Goal: Task Accomplishment & Management: Use online tool/utility

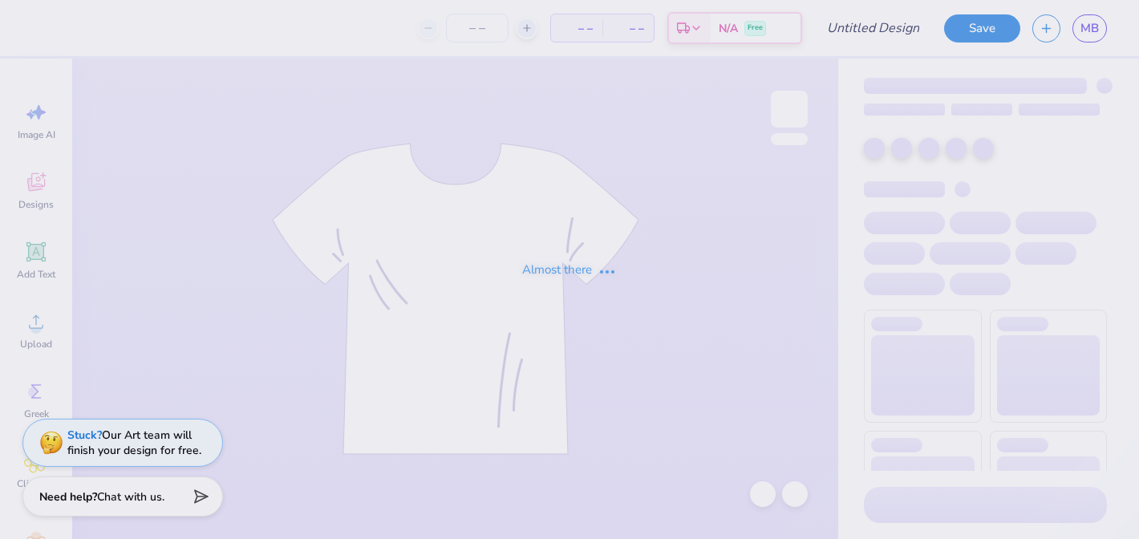
type input "all-gen design 5"
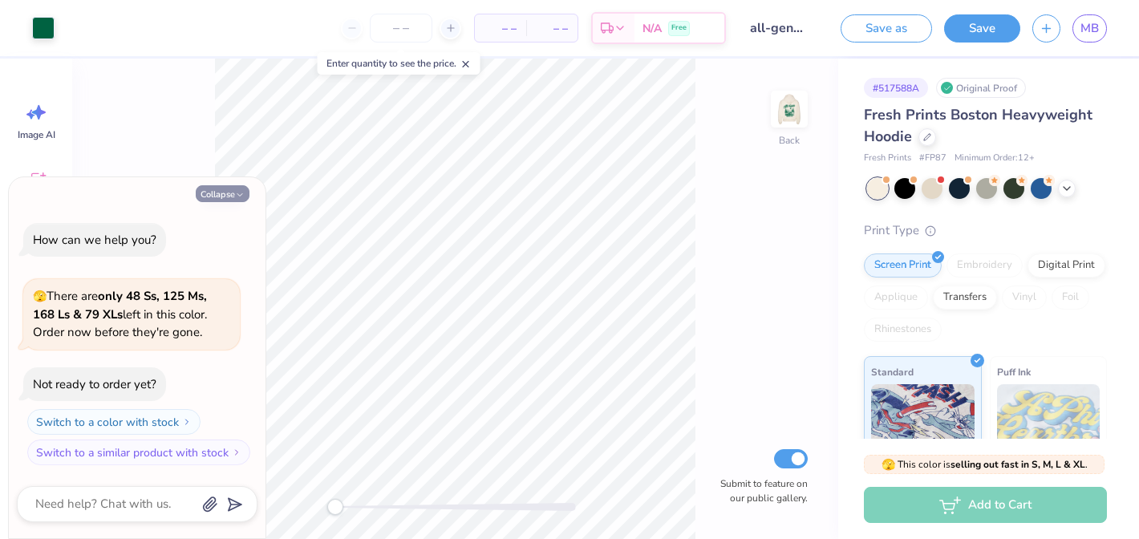
click at [217, 194] on button "Collapse" at bounding box center [223, 193] width 54 height 17
type textarea "x"
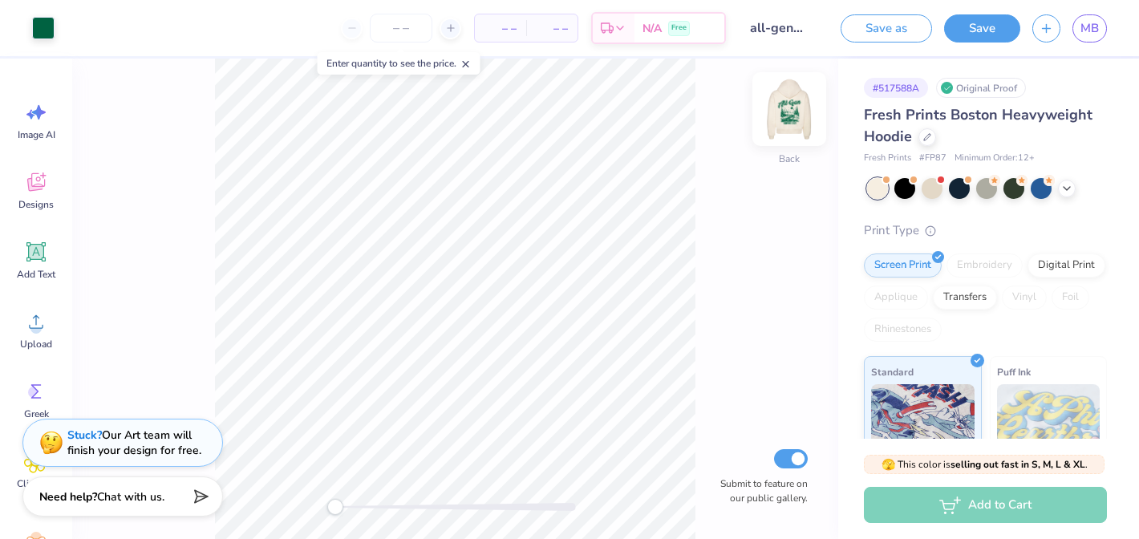
click at [781, 101] on img at bounding box center [789, 109] width 64 height 64
click at [1088, 38] on link "MB" at bounding box center [1090, 28] width 34 height 28
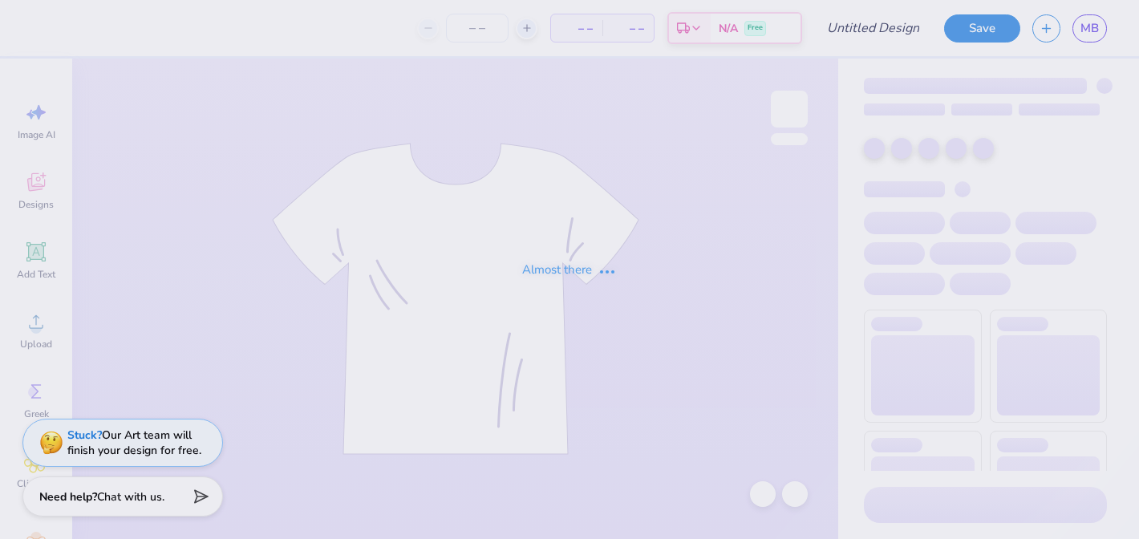
type input "all-gen design 2"
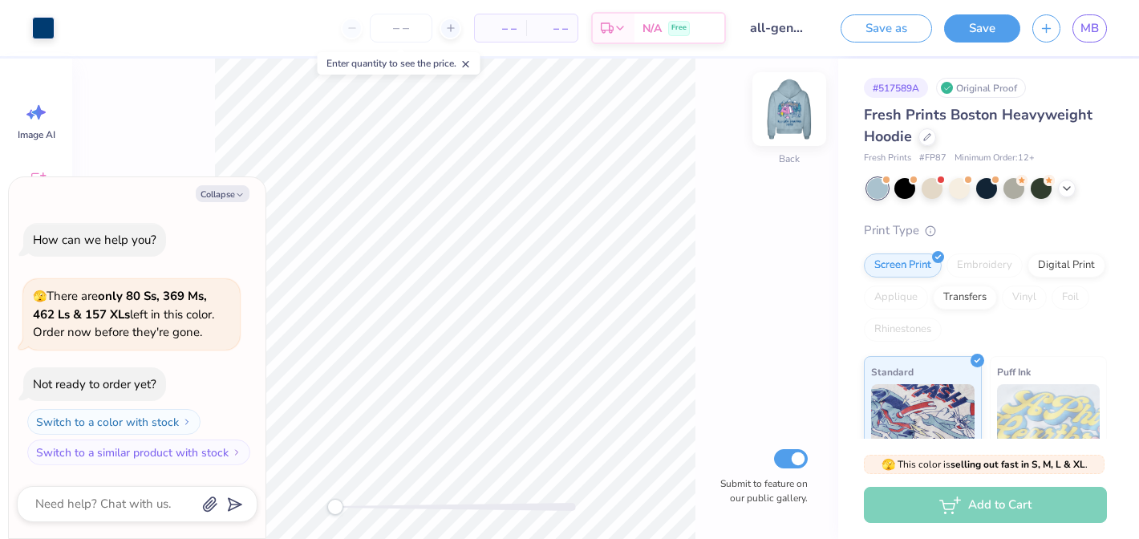
click at [773, 113] on img at bounding box center [789, 109] width 64 height 64
type textarea "x"
click at [1079, 32] on link "MB" at bounding box center [1090, 28] width 34 height 28
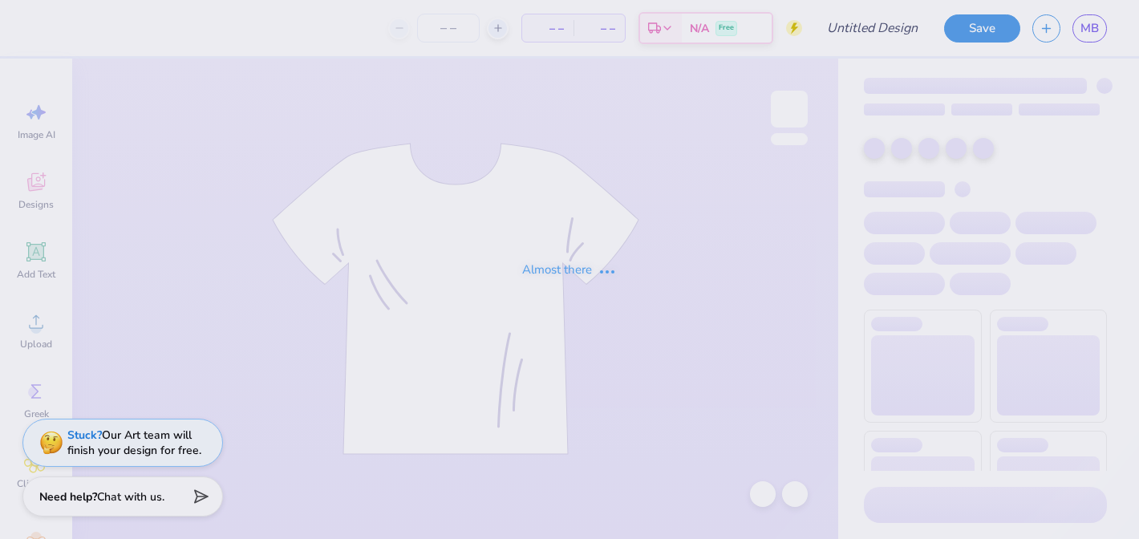
type input "all gen camping design 3"
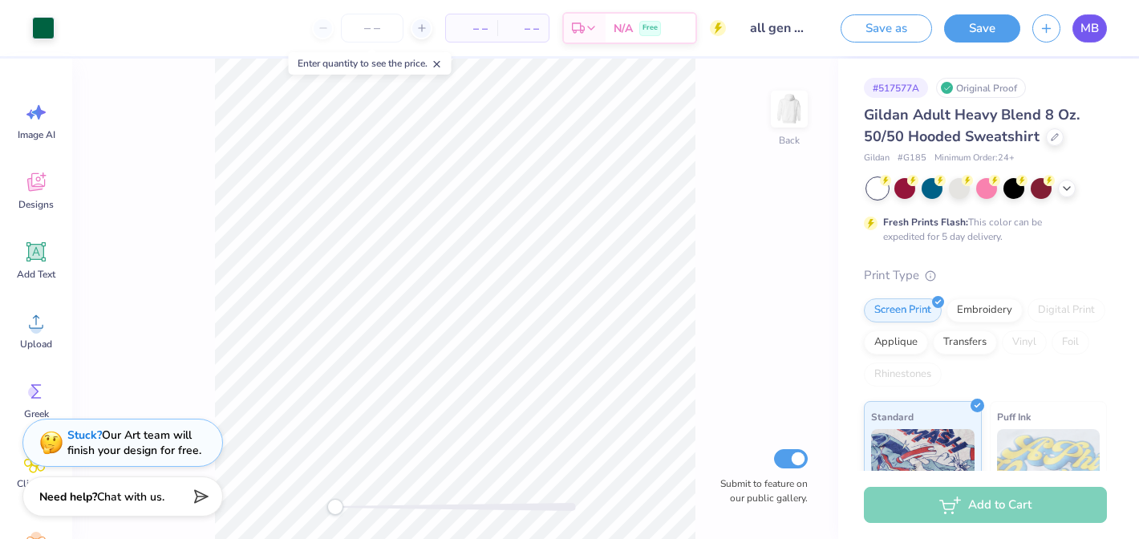
click at [1091, 30] on span "MB" at bounding box center [1090, 28] width 18 height 18
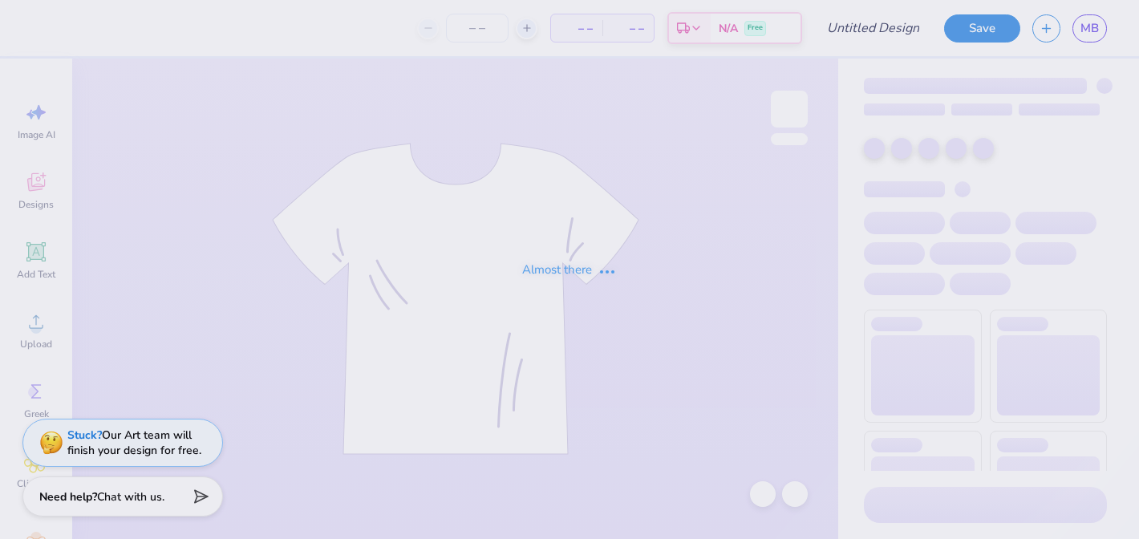
type input "all-gen design 4"
type input "28"
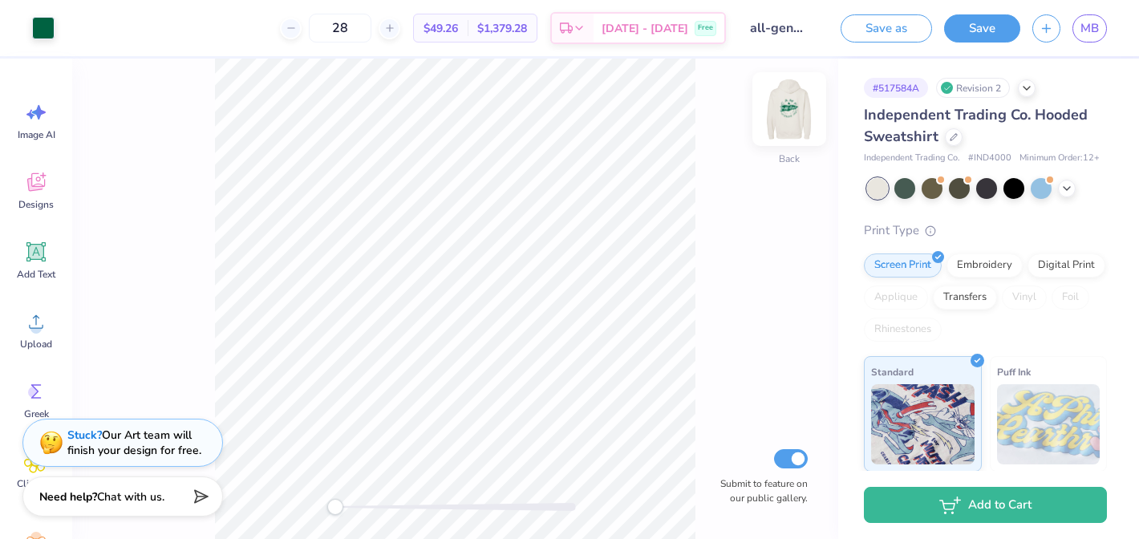
click at [799, 121] on img at bounding box center [789, 109] width 64 height 64
click at [799, 121] on img at bounding box center [789, 109] width 32 height 32
click at [1084, 26] on span "MB" at bounding box center [1090, 28] width 18 height 18
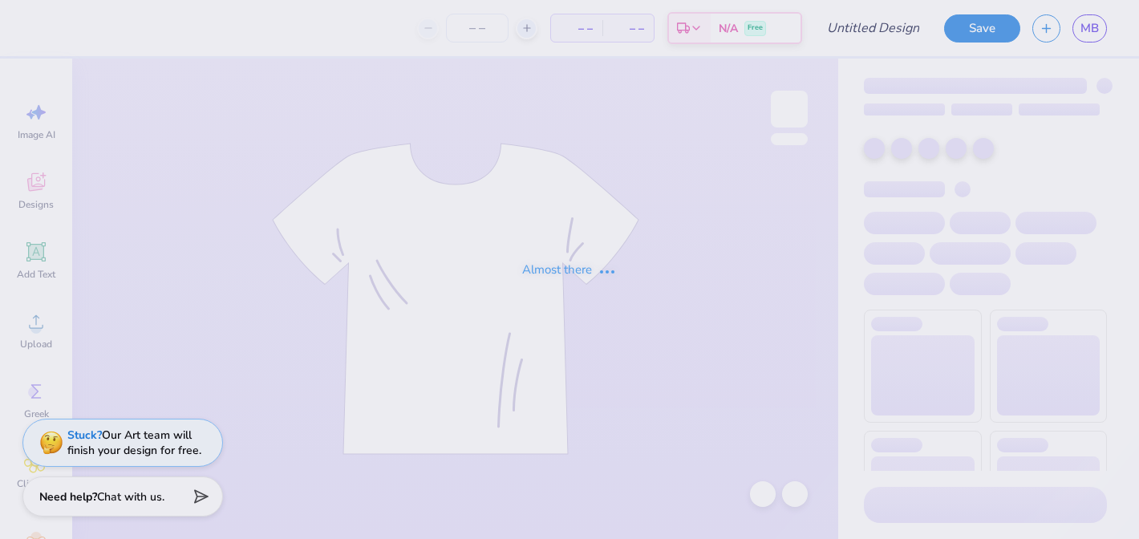
type input "all gen camping design 1"
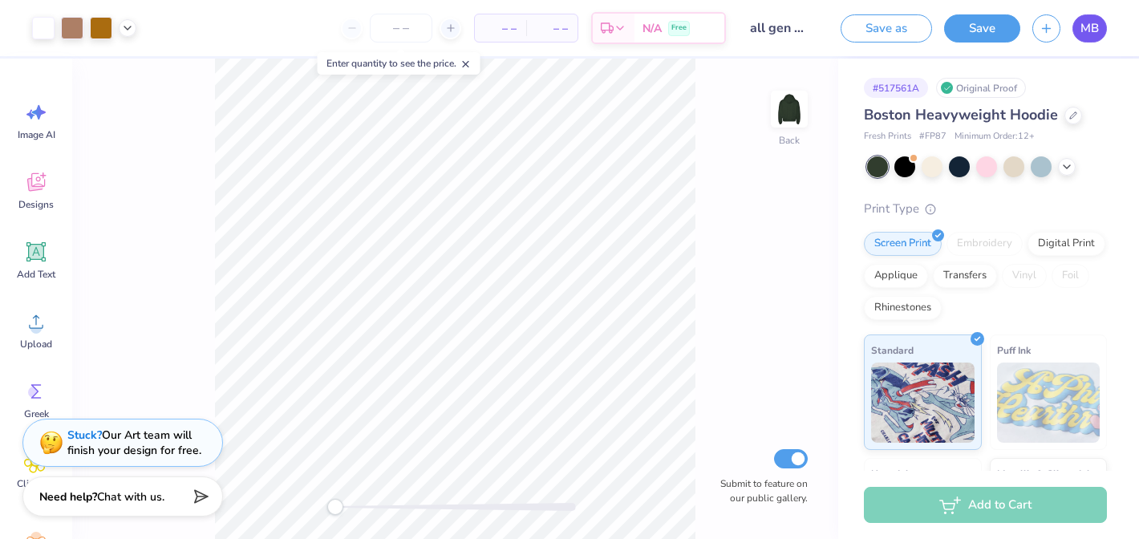
click at [1097, 32] on span "MB" at bounding box center [1090, 28] width 18 height 18
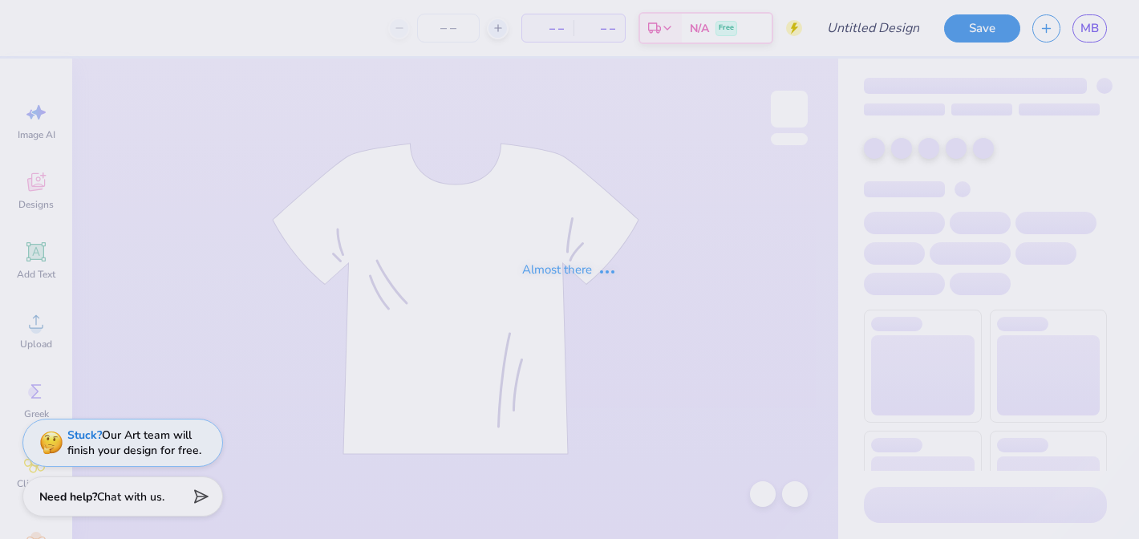
type input "hoco grill design"
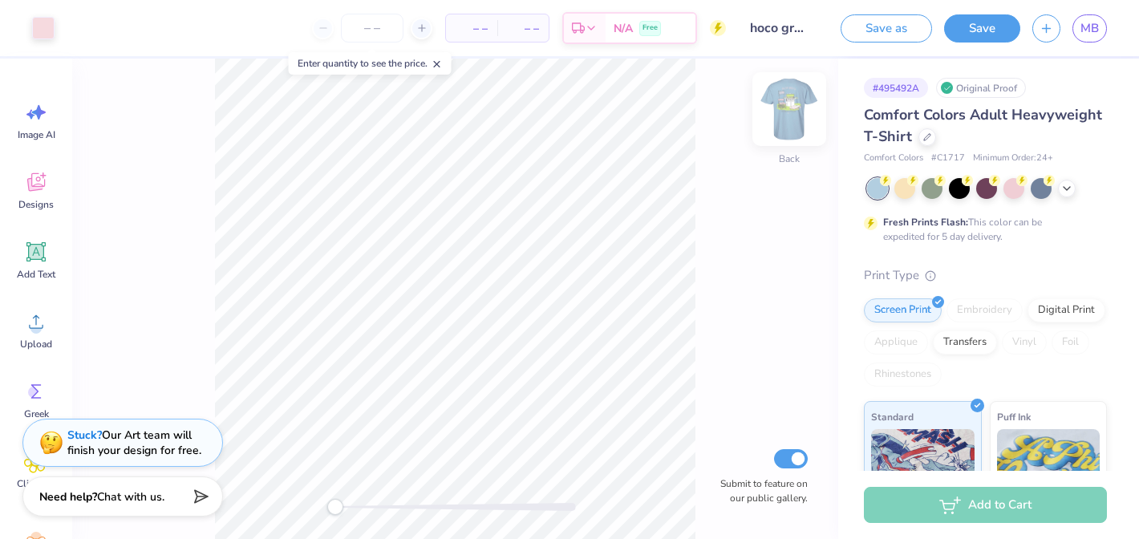
click at [785, 118] on img at bounding box center [789, 109] width 64 height 64
click at [1085, 35] on span "MB" at bounding box center [1090, 28] width 18 height 18
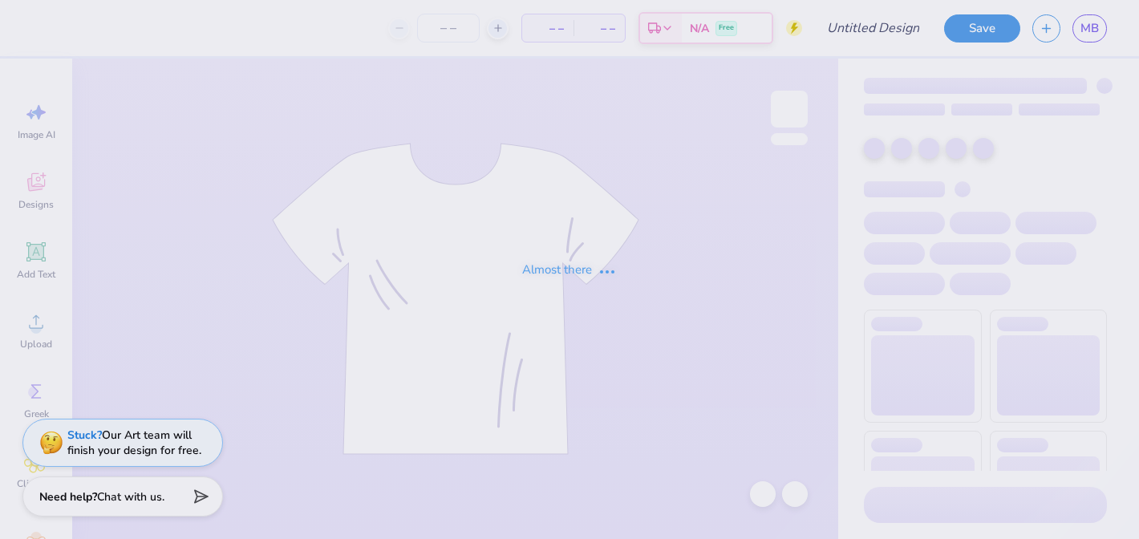
type input "sophos hoco football field design"
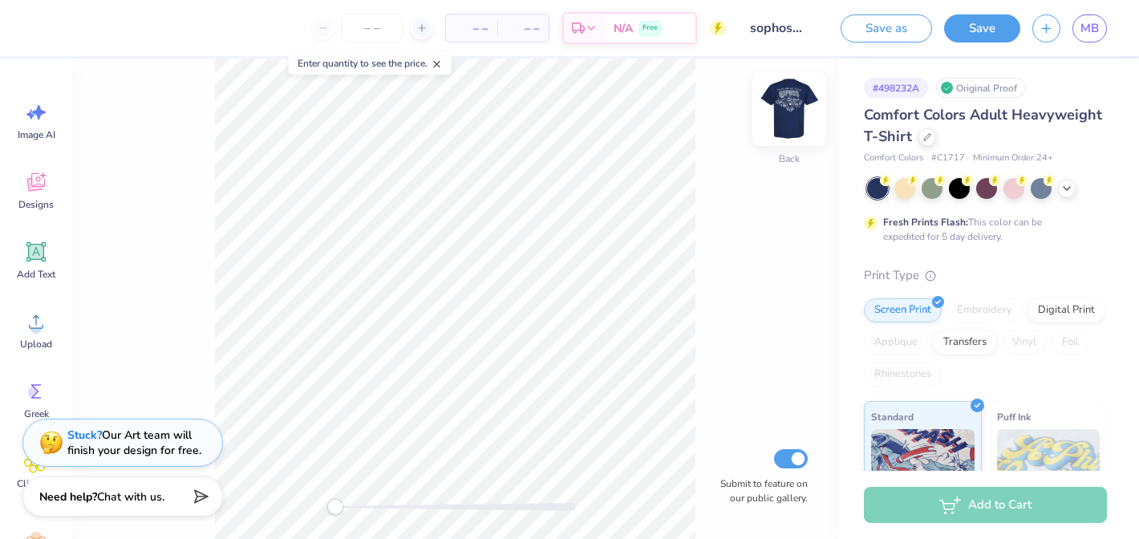
click at [786, 116] on img at bounding box center [789, 109] width 64 height 64
click at [786, 116] on img at bounding box center [789, 109] width 32 height 32
click at [1084, 23] on span "MB" at bounding box center [1090, 28] width 18 height 18
